Goal: Task Accomplishment & Management: Use online tool/utility

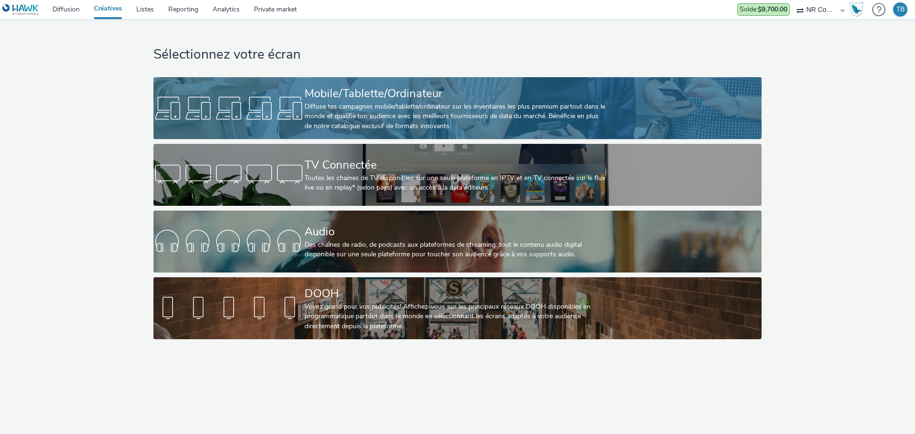
click at [390, 107] on div "Diffuse tes campagnes mobile/tablette/ordinateur sur les inventaires les plus p…" at bounding box center [456, 116] width 302 height 29
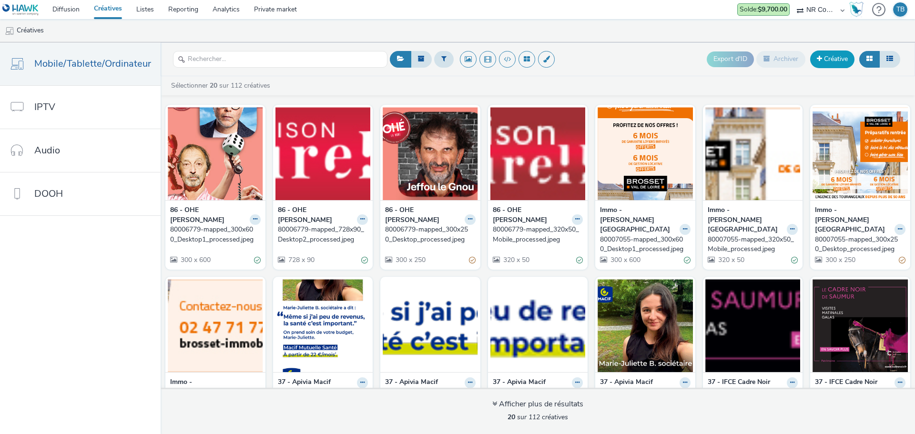
click at [824, 65] on link "Créative" at bounding box center [832, 59] width 44 height 17
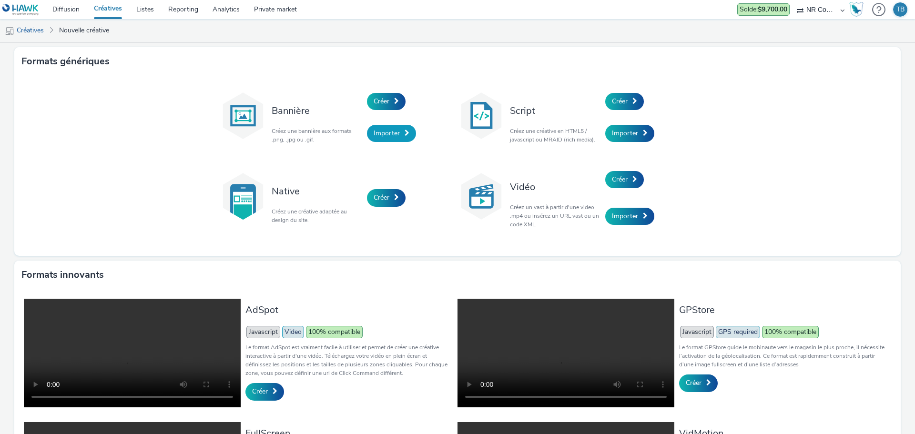
click at [399, 130] on link "Importer" at bounding box center [391, 133] width 49 height 17
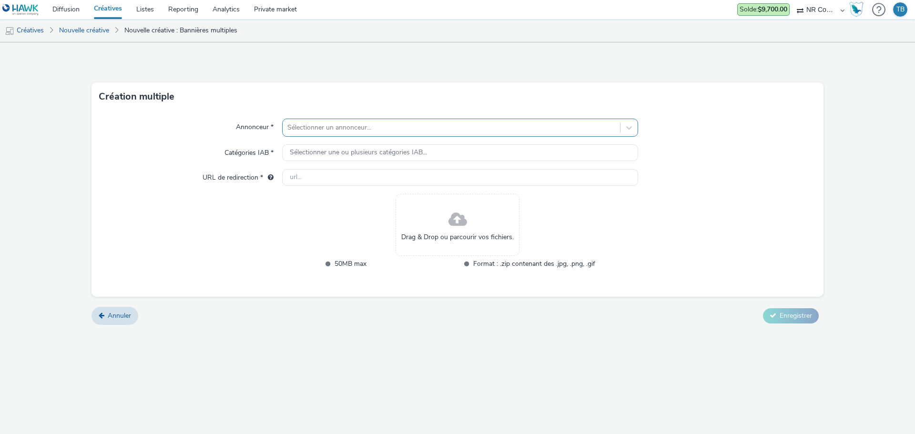
click at [499, 124] on div at bounding box center [451, 127] width 328 height 11
type input "cit"
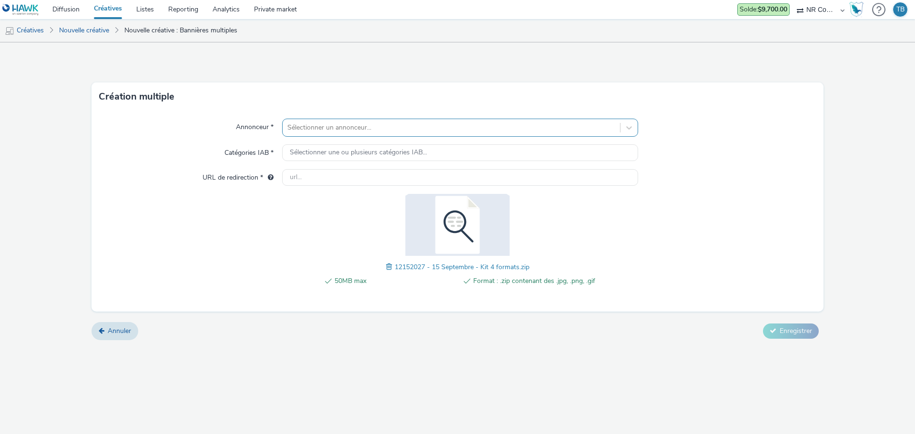
click at [408, 130] on div at bounding box center [451, 127] width 328 height 11
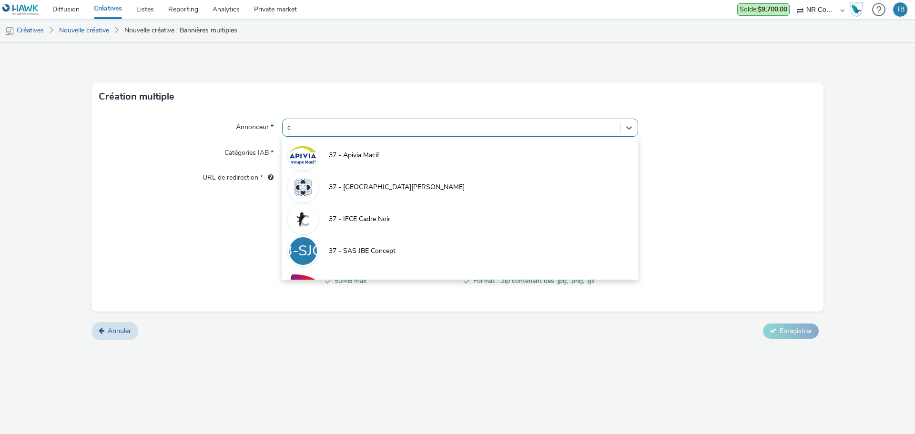
type input "ci"
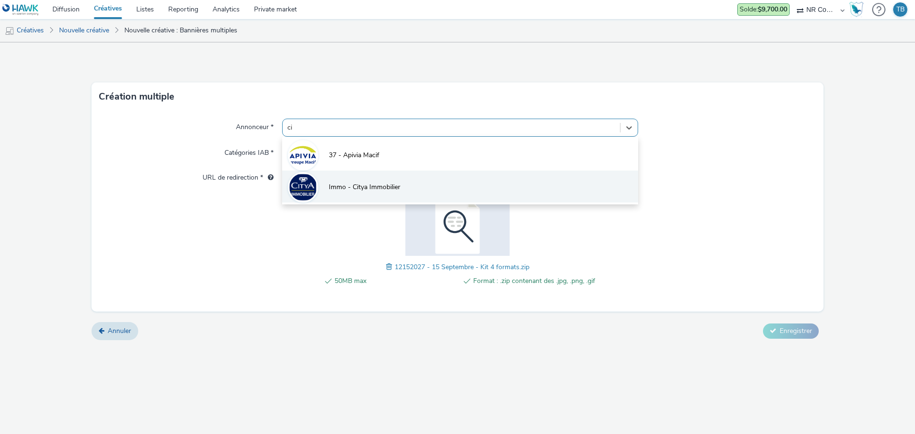
click at [389, 184] on span "Immo - Citya Immobilier" at bounding box center [365, 188] width 72 height 10
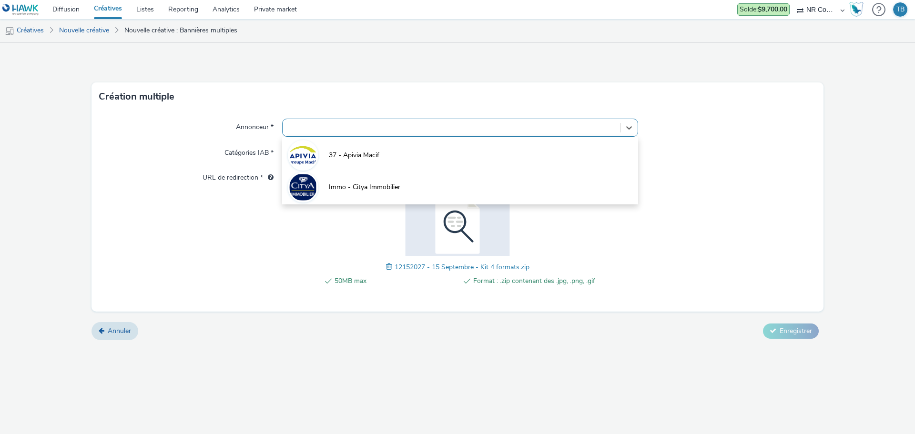
type input "http://www.citya.com"
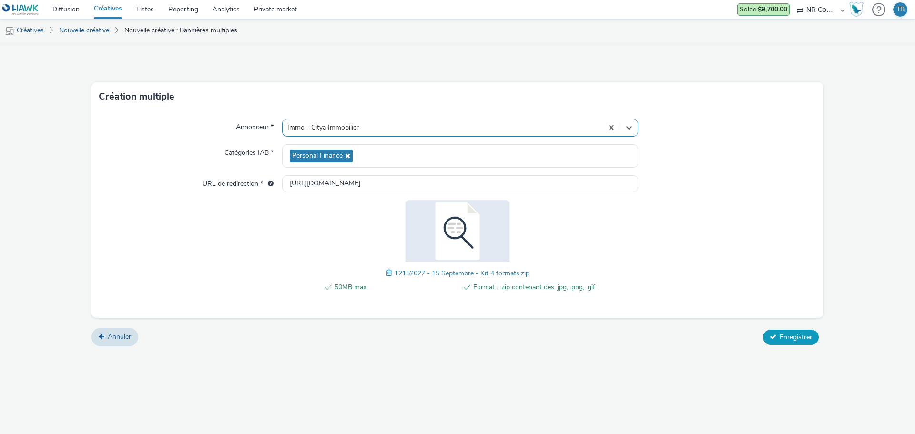
click at [783, 332] on button "Enregistrer" at bounding box center [791, 337] width 56 height 15
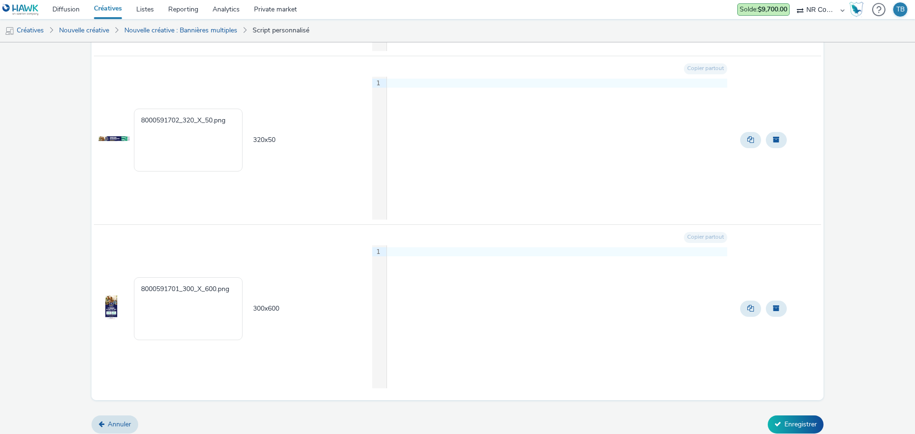
scroll to position [433, 0]
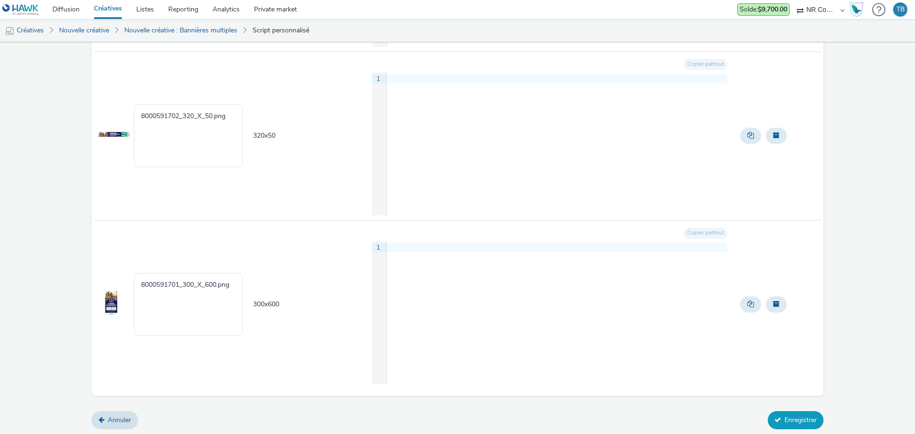
click at [800, 425] on button "Enregistrer" at bounding box center [796, 420] width 56 height 18
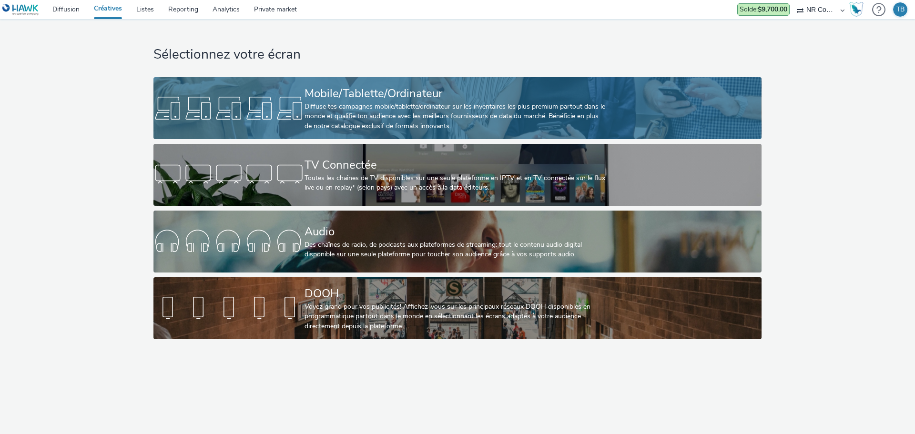
click at [333, 98] on div "Mobile/Tablette/Ordinateur" at bounding box center [456, 93] width 302 height 17
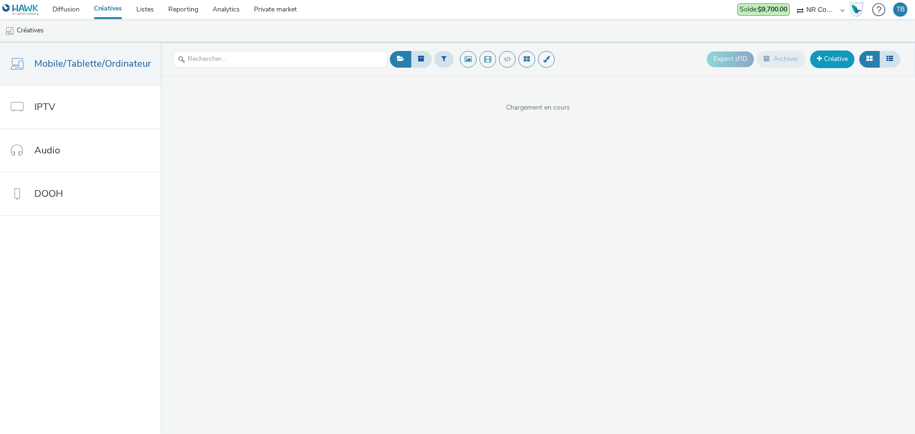
click at [822, 61] on link "Créative" at bounding box center [832, 59] width 44 height 17
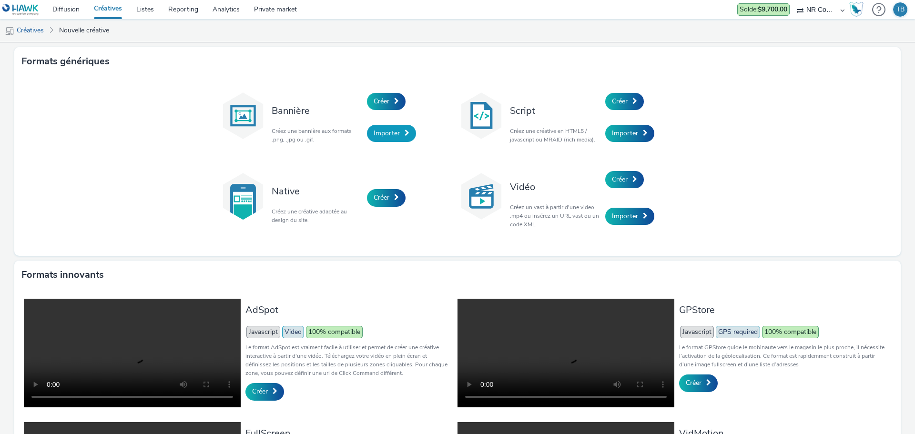
click at [400, 134] on link "Importer" at bounding box center [391, 133] width 49 height 17
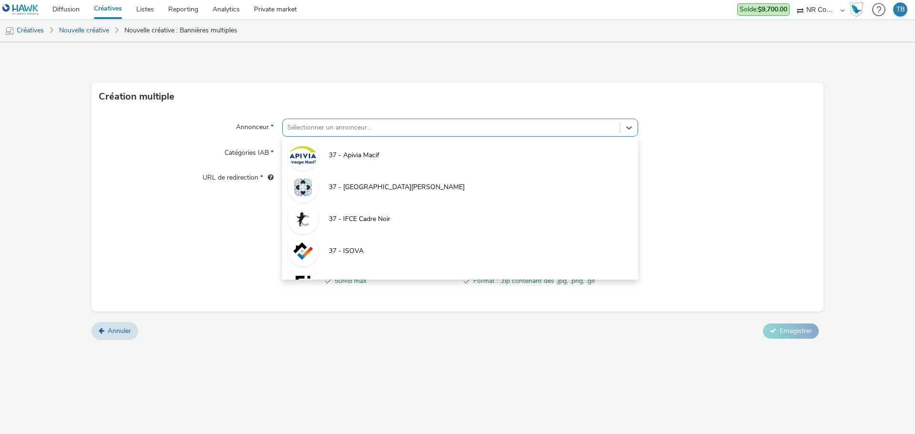
click at [368, 125] on div at bounding box center [451, 127] width 328 height 11
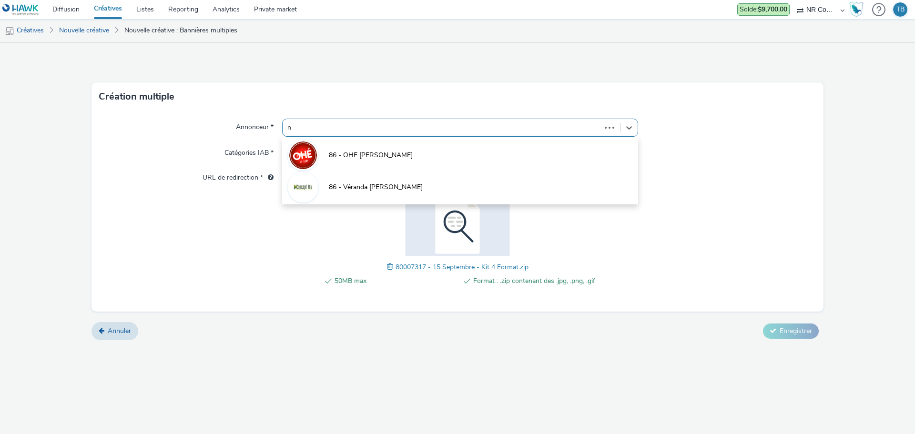
type input "ne"
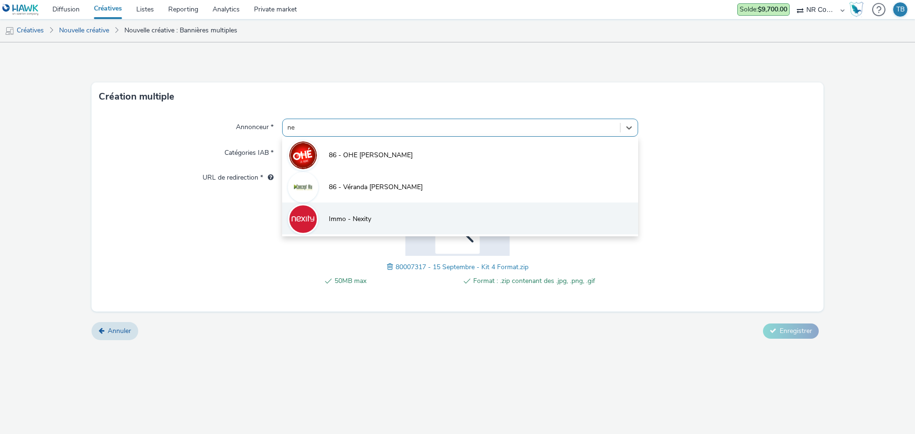
click at [397, 220] on li "Immo - Nexity" at bounding box center [460, 219] width 356 height 32
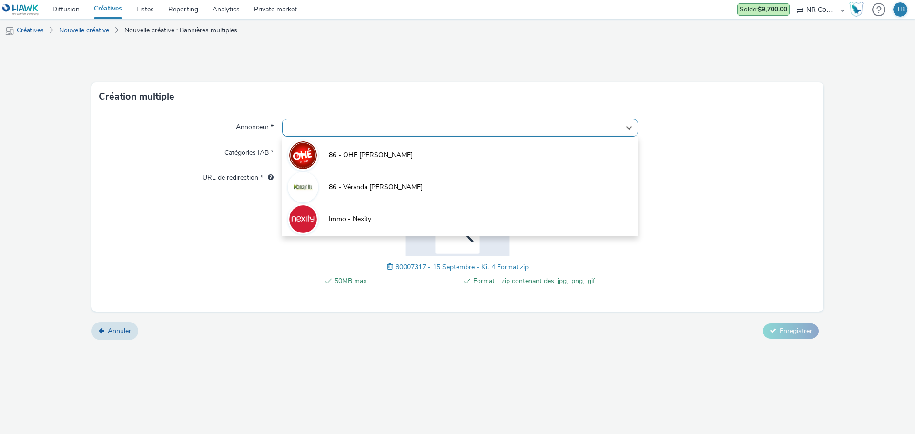
type input "[URL][DOMAIN_NAME]"
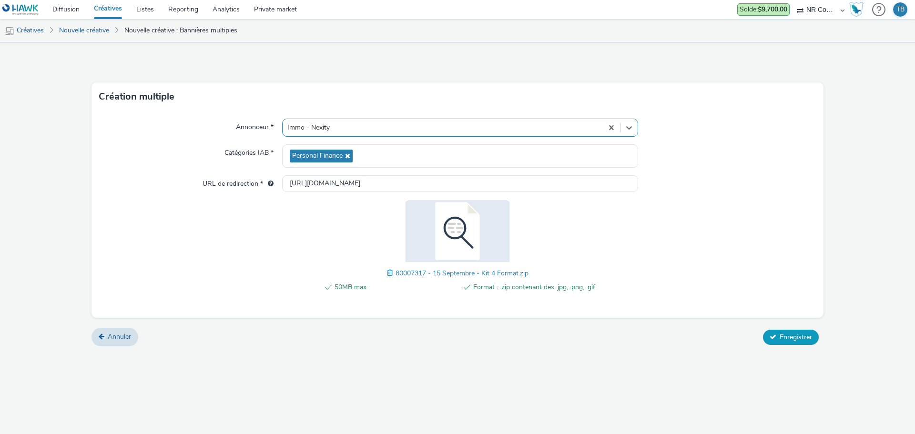
click at [776, 332] on button "Enregistrer" at bounding box center [791, 337] width 56 height 15
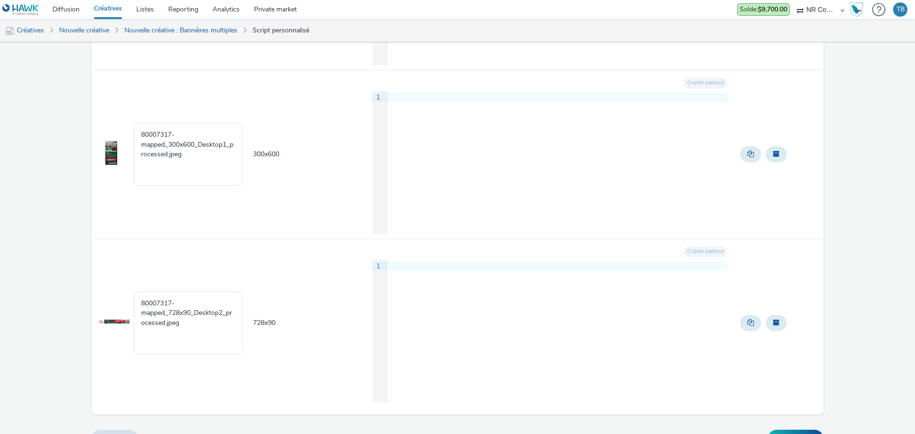
scroll to position [429, 0]
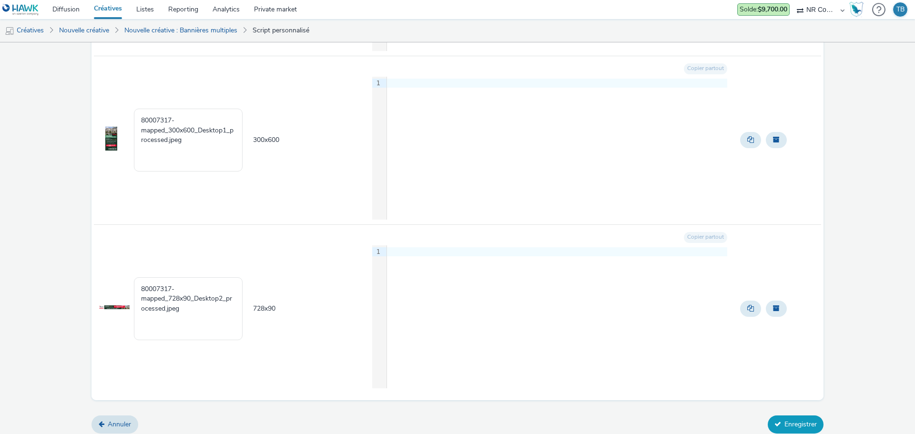
click at [802, 419] on button "Enregistrer" at bounding box center [796, 425] width 56 height 18
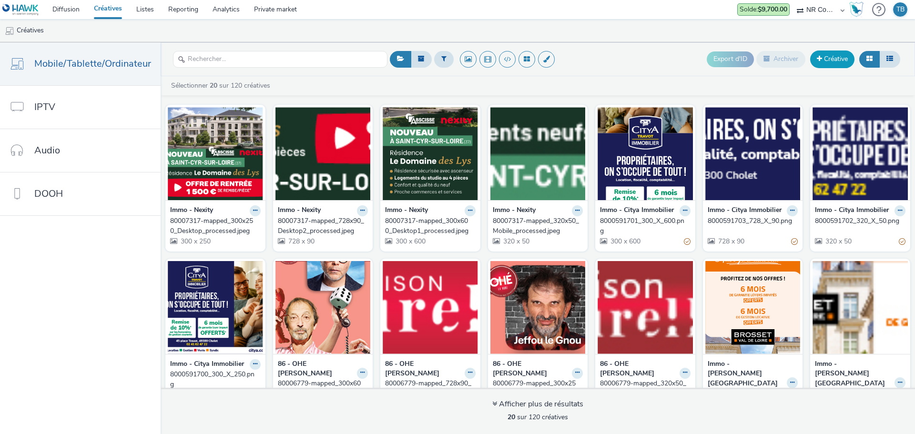
click at [822, 61] on link "Créative" at bounding box center [832, 59] width 44 height 17
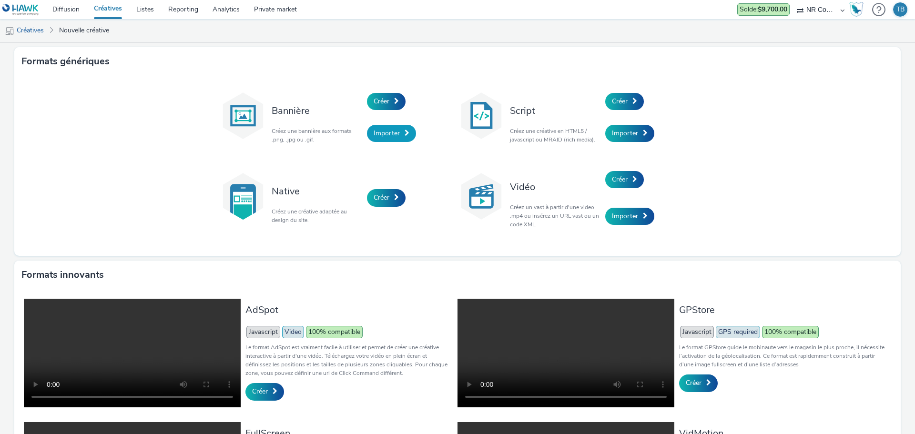
click at [381, 138] on link "Importer" at bounding box center [391, 133] width 49 height 17
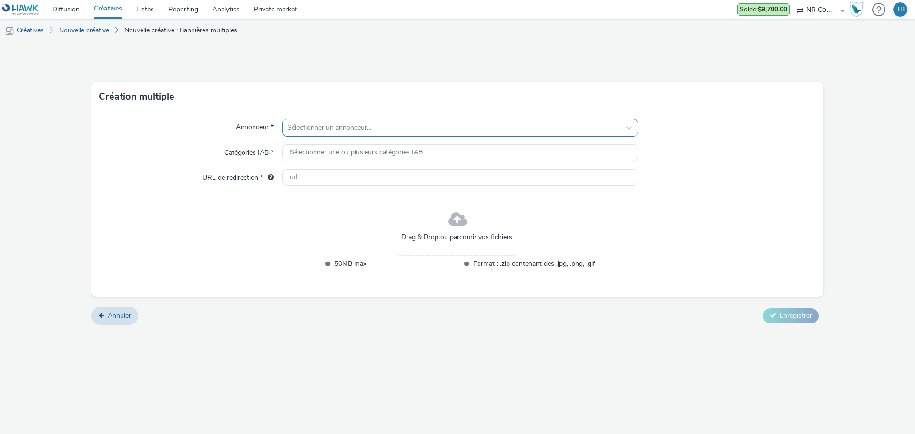
click at [422, 124] on div at bounding box center [451, 127] width 328 height 11
type input "nex"
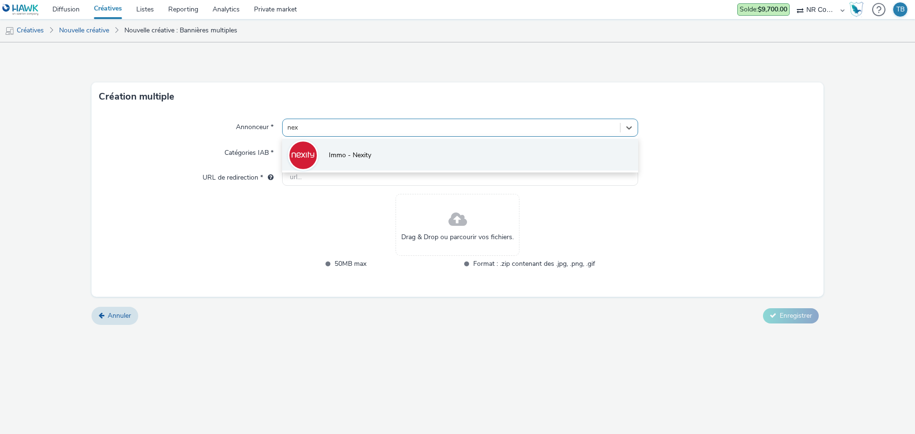
click at [409, 149] on li "Immo - Nexity" at bounding box center [460, 155] width 356 height 32
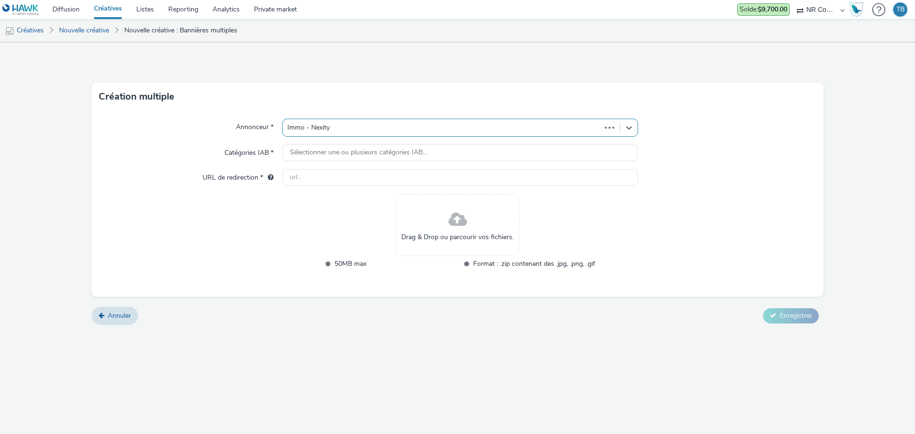
type input "[URL][DOMAIN_NAME]"
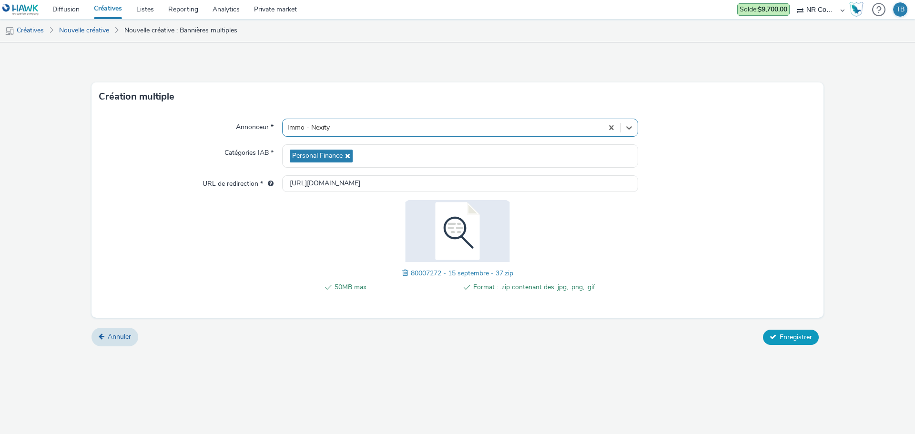
click at [797, 337] on span "Enregistrer" at bounding box center [796, 337] width 32 height 9
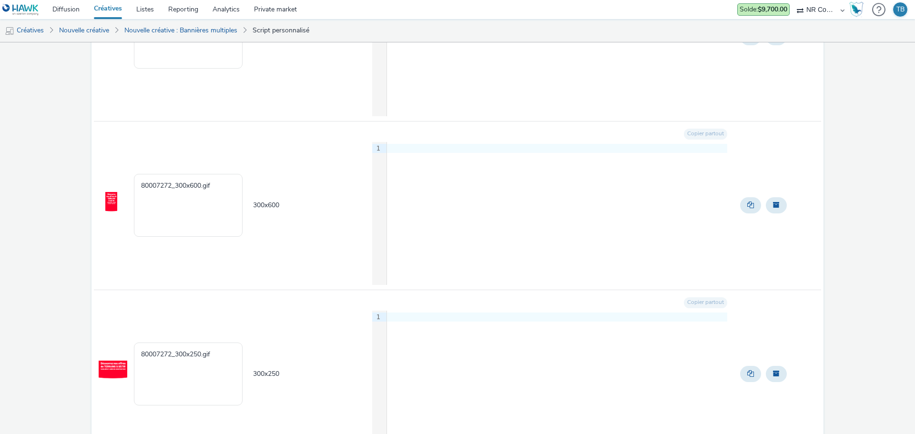
scroll to position [433, 0]
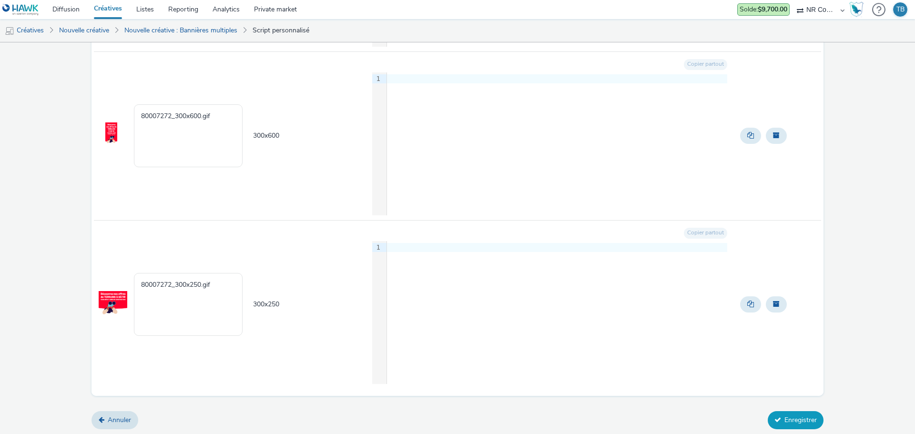
click at [779, 418] on button "Enregistrer" at bounding box center [796, 420] width 56 height 18
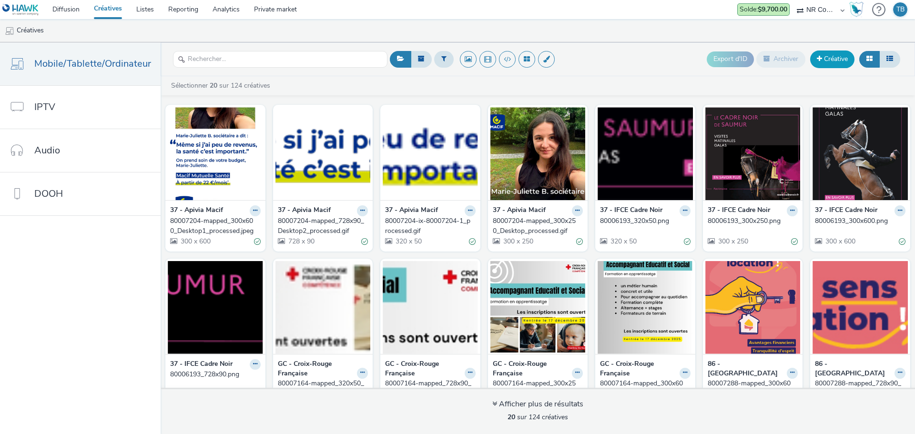
click at [822, 57] on link "Créative" at bounding box center [832, 59] width 44 height 17
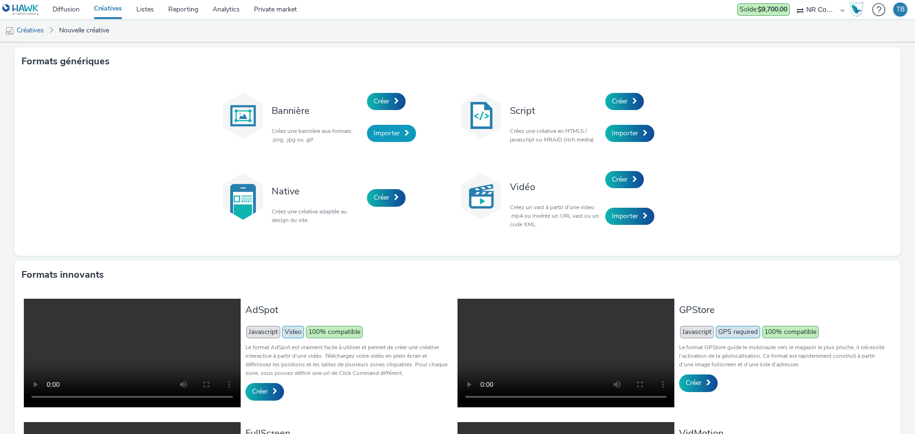
click at [380, 140] on link "Importer" at bounding box center [391, 133] width 49 height 17
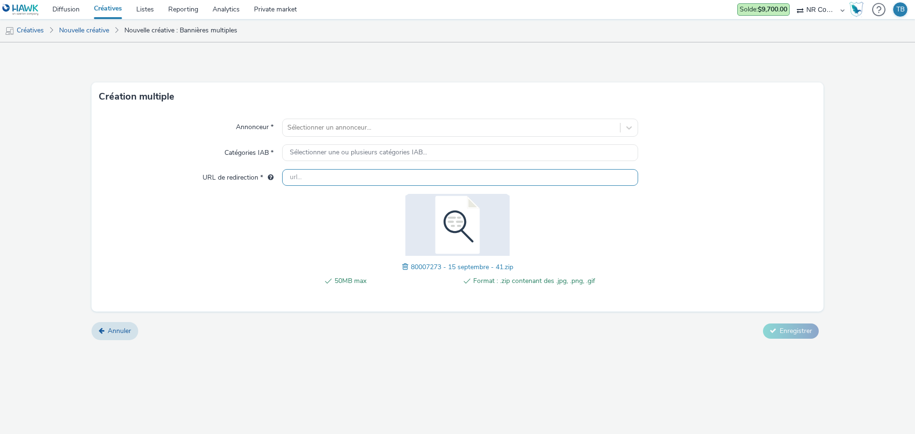
click at [393, 177] on input "text" at bounding box center [460, 177] width 356 height 17
paste input "[URL][DOMAIN_NAME]"
type input "[URL][DOMAIN_NAME]"
click at [354, 125] on div at bounding box center [451, 127] width 328 height 11
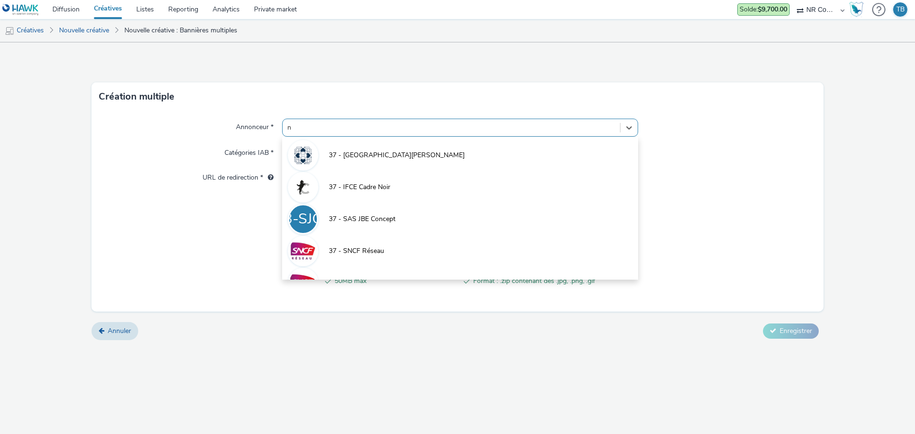
type input "ne"
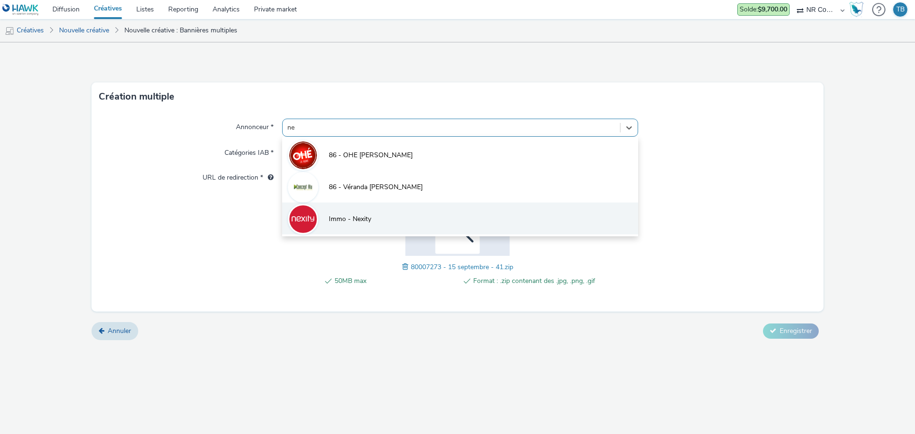
click at [388, 219] on li "Immo - Nexity" at bounding box center [460, 219] width 356 height 32
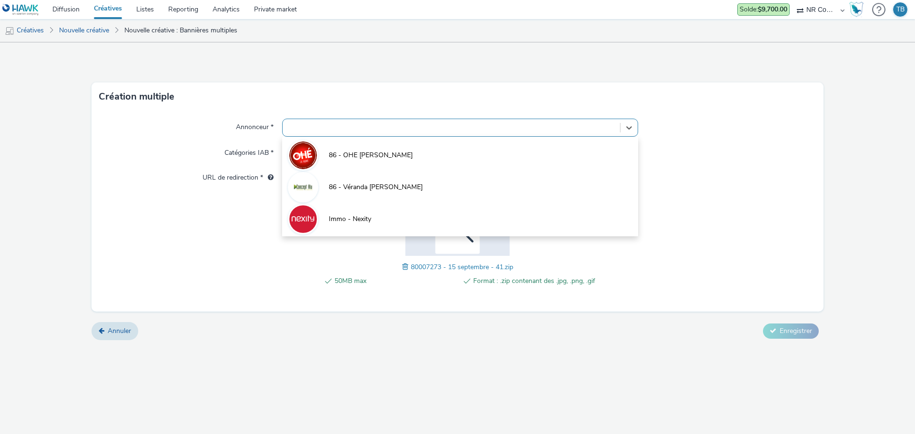
type input "[URL][DOMAIN_NAME]"
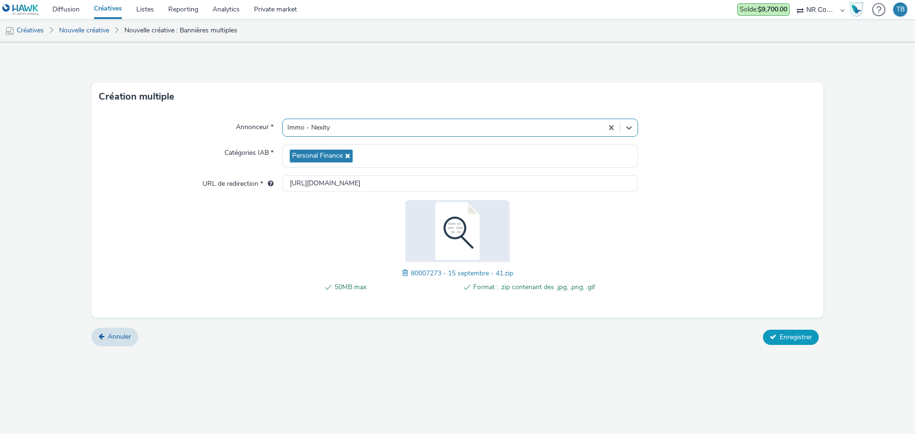
click at [800, 337] on span "Enregistrer" at bounding box center [796, 337] width 32 height 9
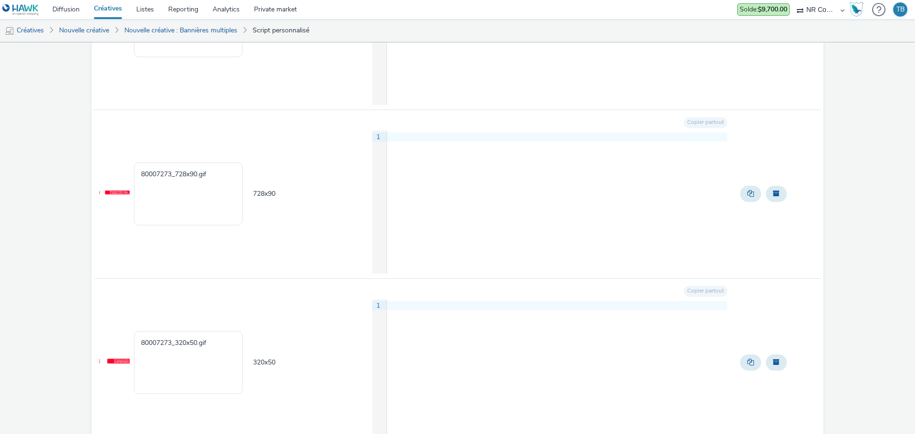
scroll to position [433, 0]
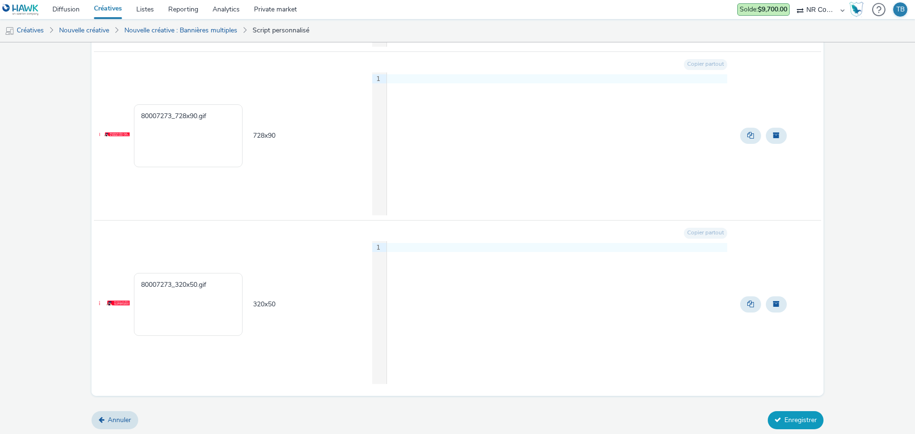
click at [775, 413] on button "Enregistrer" at bounding box center [796, 420] width 56 height 18
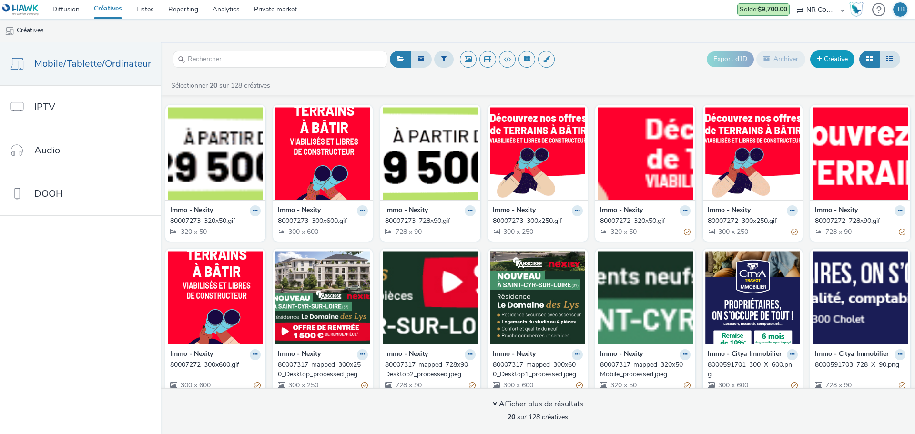
click at [831, 64] on link "Créative" at bounding box center [832, 59] width 44 height 17
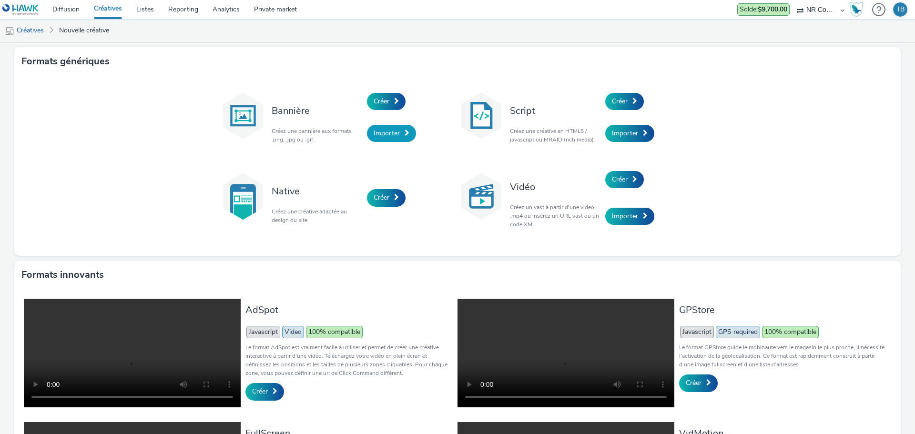
click at [397, 128] on link "Importer" at bounding box center [391, 133] width 49 height 17
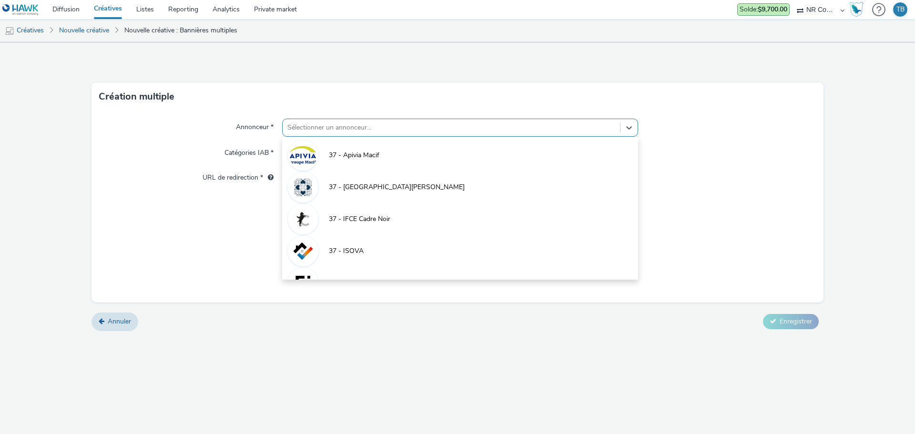
click at [367, 123] on div at bounding box center [451, 127] width 328 height 11
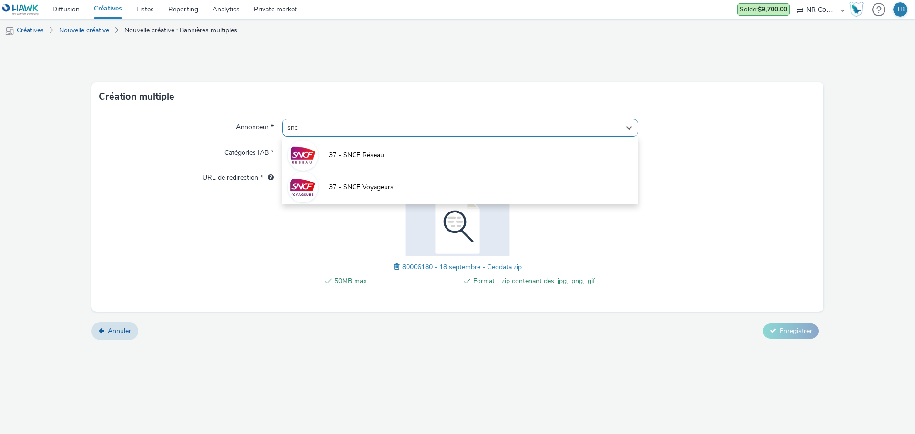
type input "sncf"
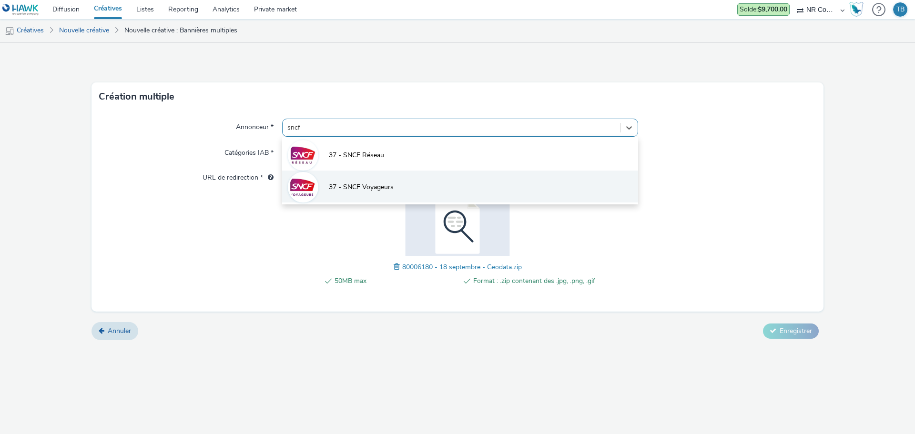
click at [384, 191] on span "37 - SNCF Voyageurs" at bounding box center [361, 188] width 65 height 10
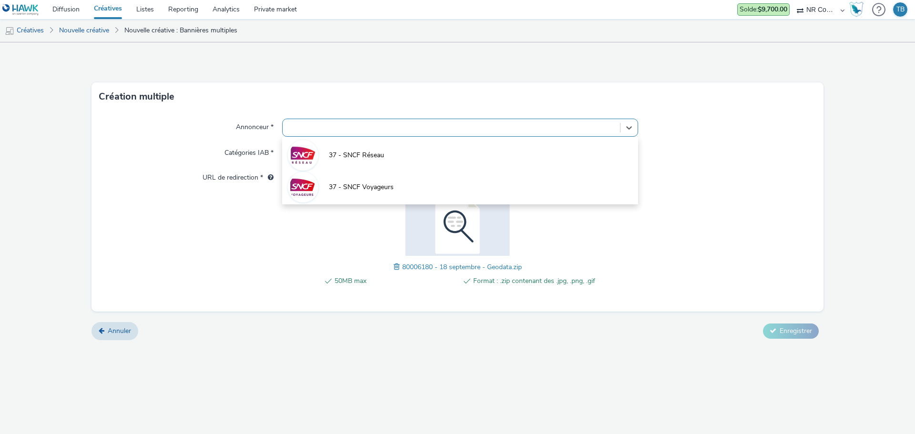
type input "[URL][DOMAIN_NAME]"
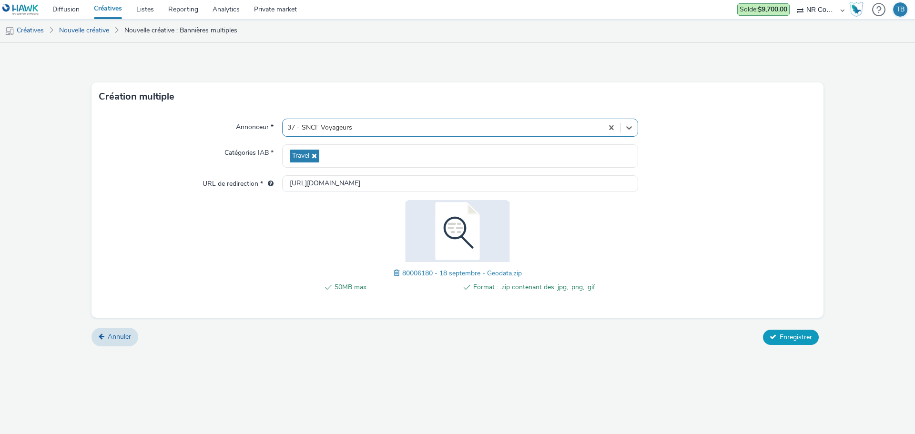
click at [800, 339] on span "Enregistrer" at bounding box center [796, 337] width 32 height 9
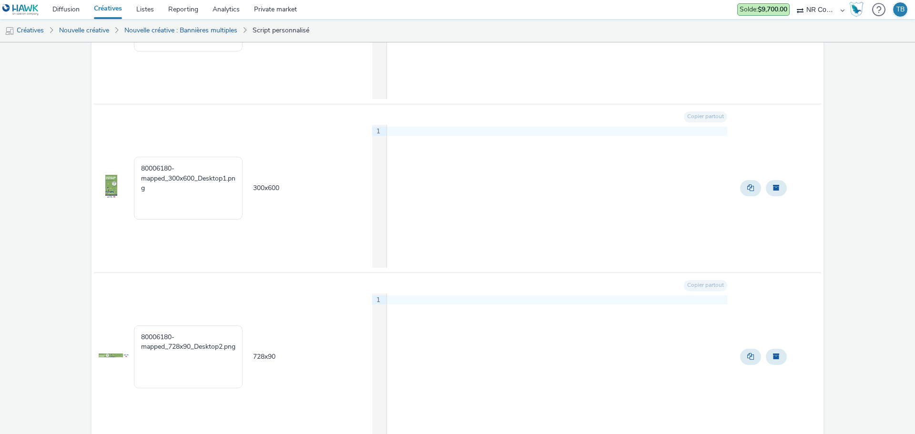
scroll to position [433, 0]
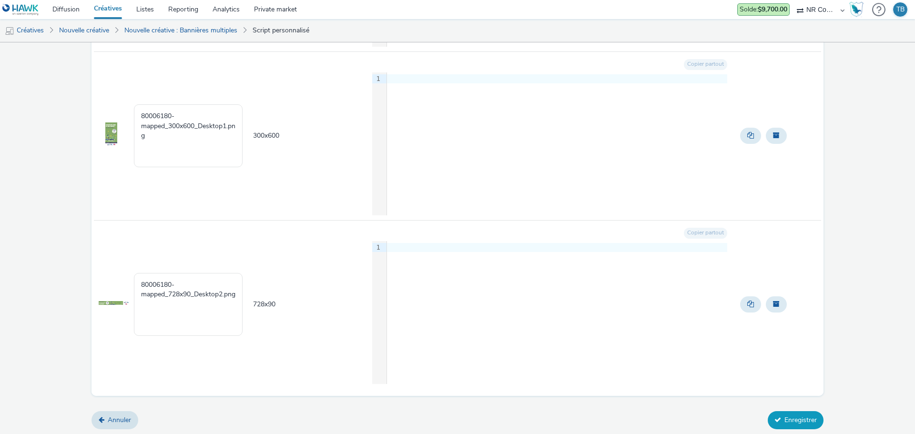
click at [804, 415] on button "Enregistrer" at bounding box center [796, 420] width 56 height 18
